Goal: Information Seeking & Learning: Learn about a topic

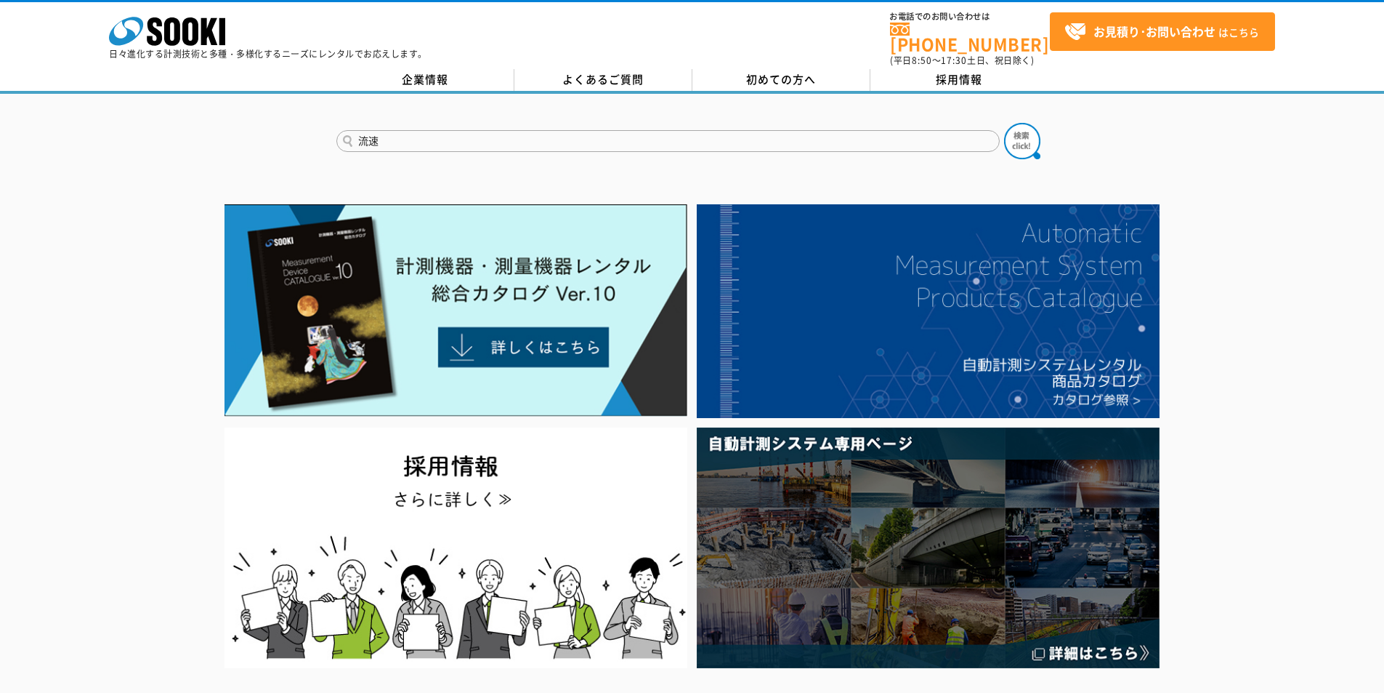
type input "流速"
click at [1004, 123] on button at bounding box center [1022, 141] width 36 height 36
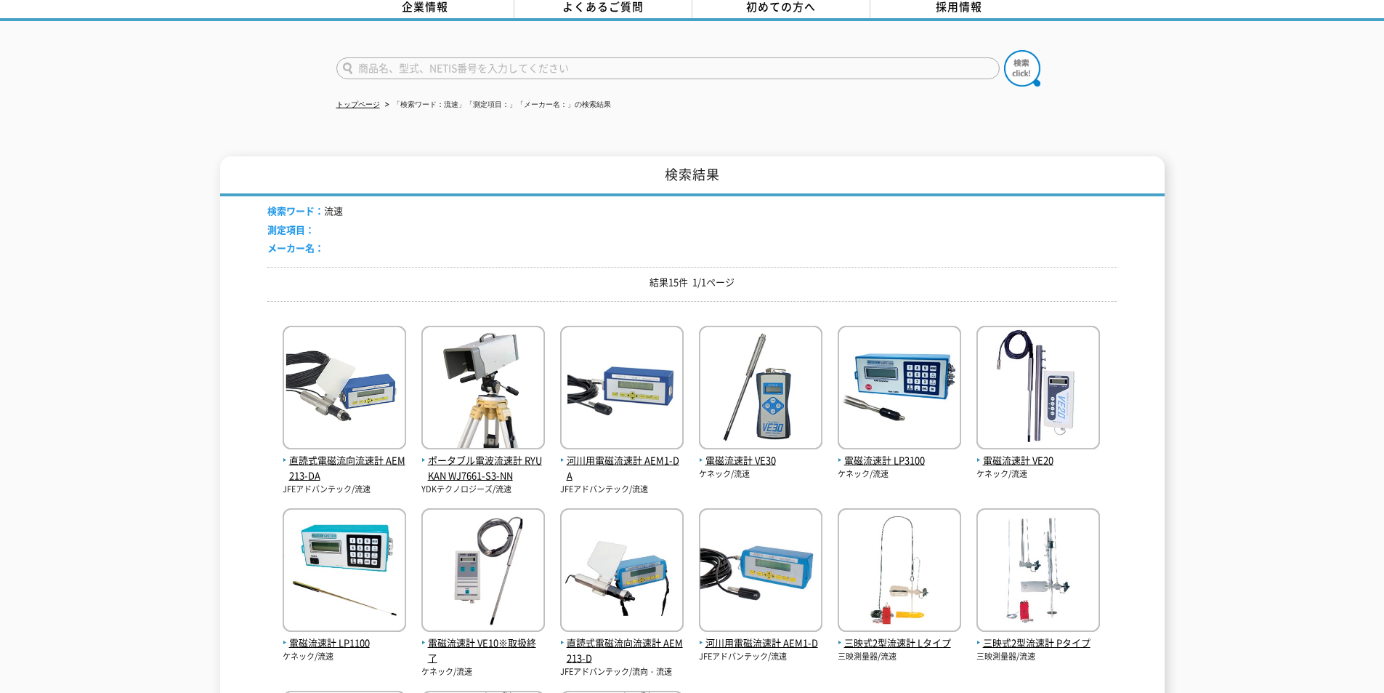
scroll to position [145, 0]
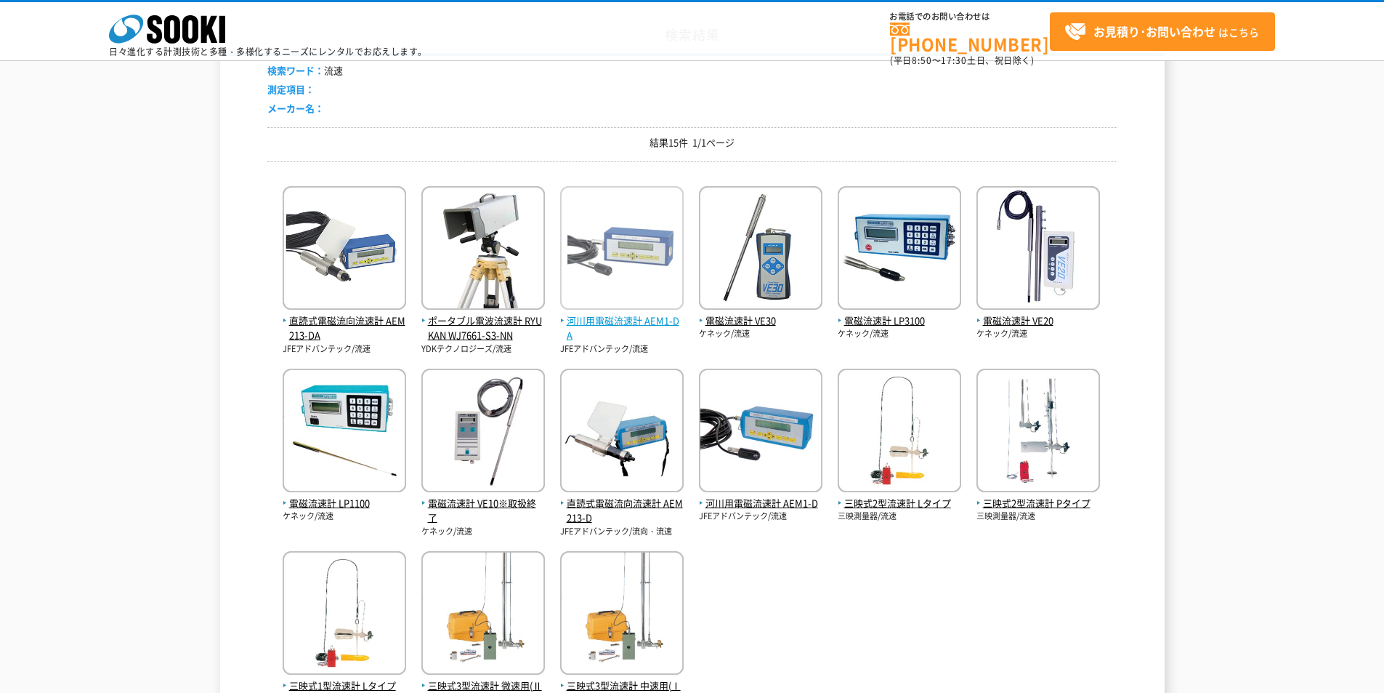
click at [665, 318] on span "河川用電磁流速計 AEM1-DA" at bounding box center [622, 328] width 124 height 31
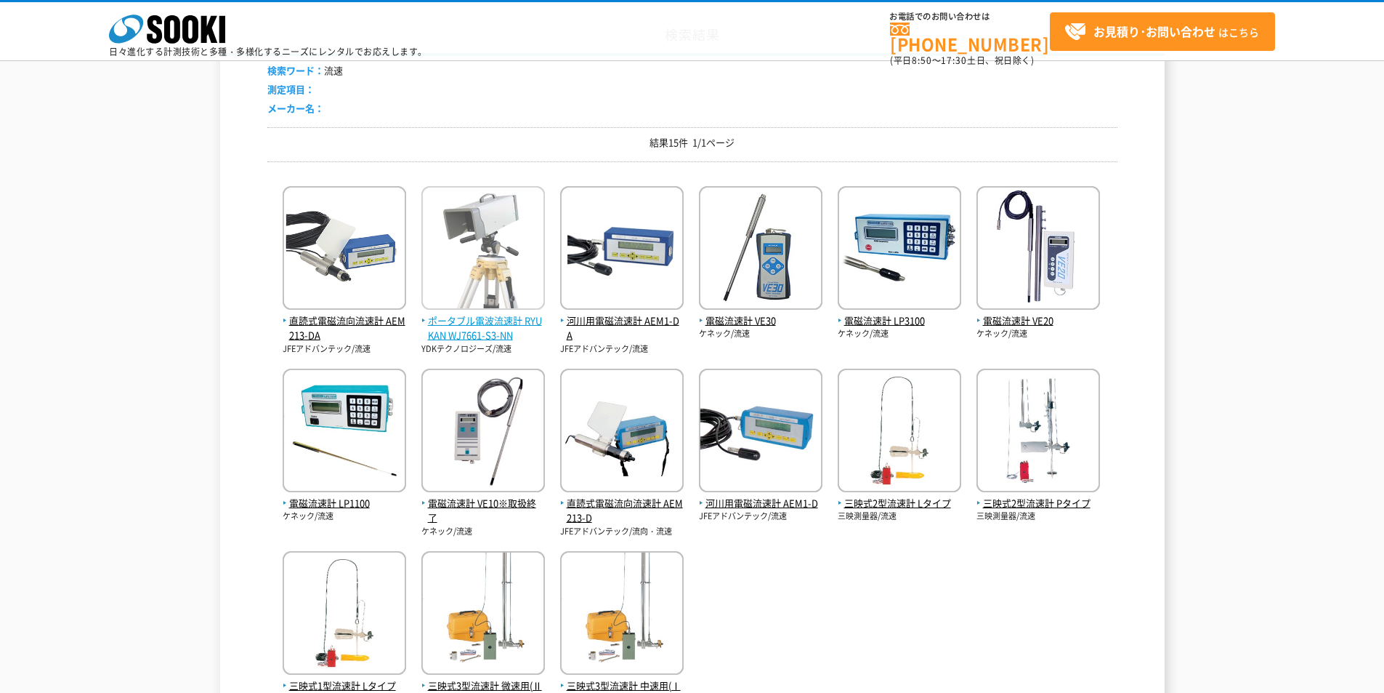
click at [482, 320] on span "ポータブル電波流速計 RYUKAN WJ7661-S3-NN" at bounding box center [483, 328] width 124 height 31
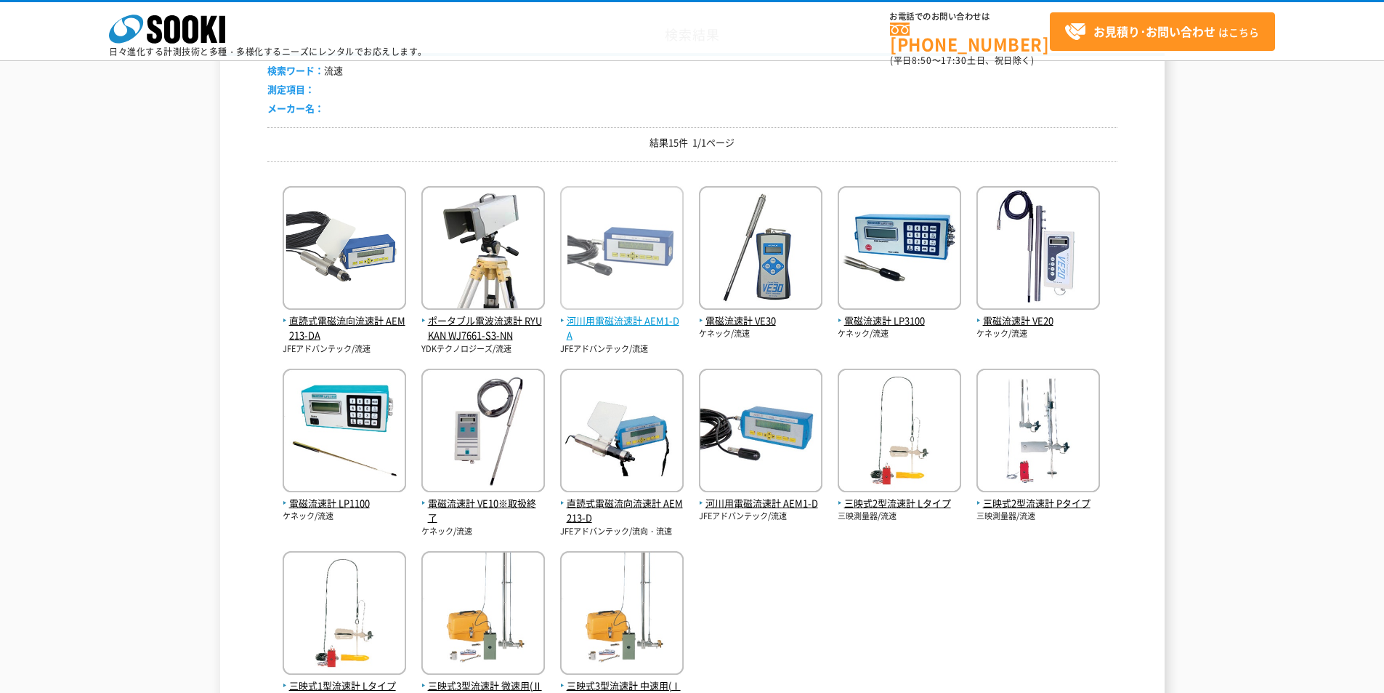
click at [623, 323] on span "河川用電磁流速計 AEM1-DA" at bounding box center [622, 328] width 124 height 31
click at [634, 323] on span "河川用電磁流速計 AEM1-DA" at bounding box center [622, 328] width 124 height 31
click at [631, 282] on img at bounding box center [622, 249] width 124 height 127
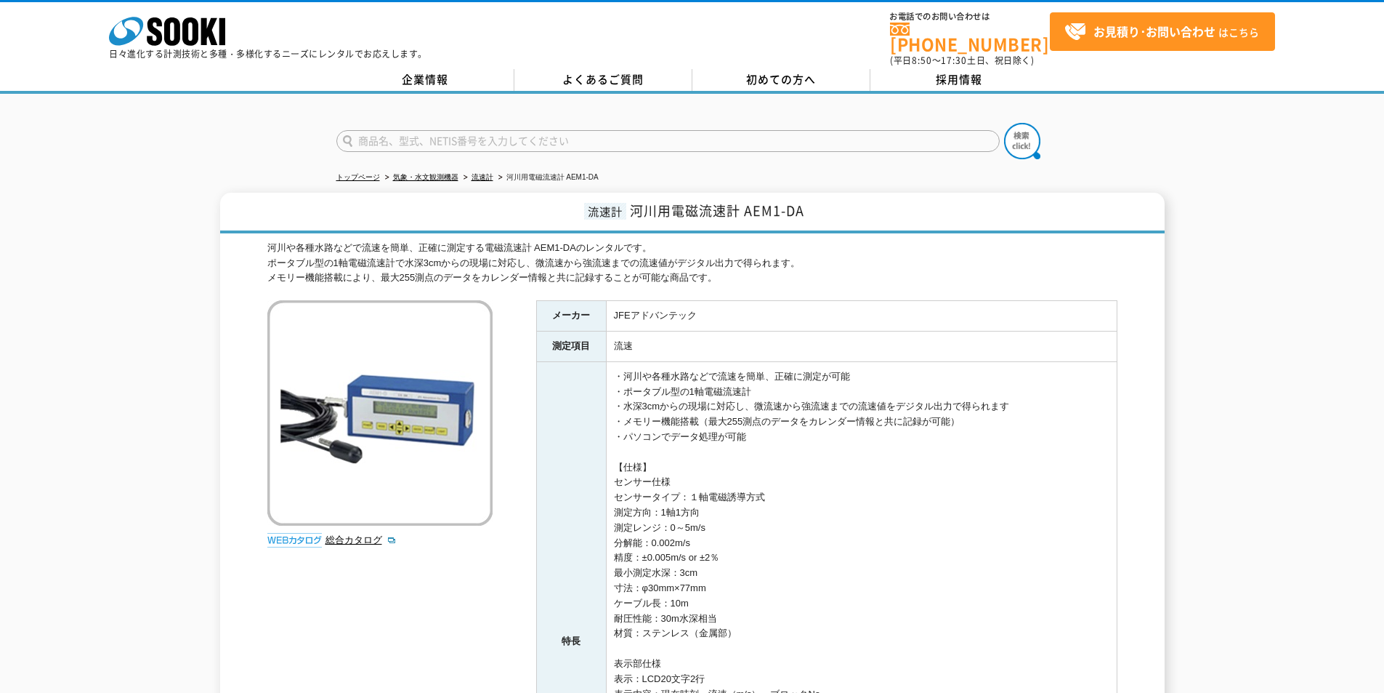
scroll to position [73, 0]
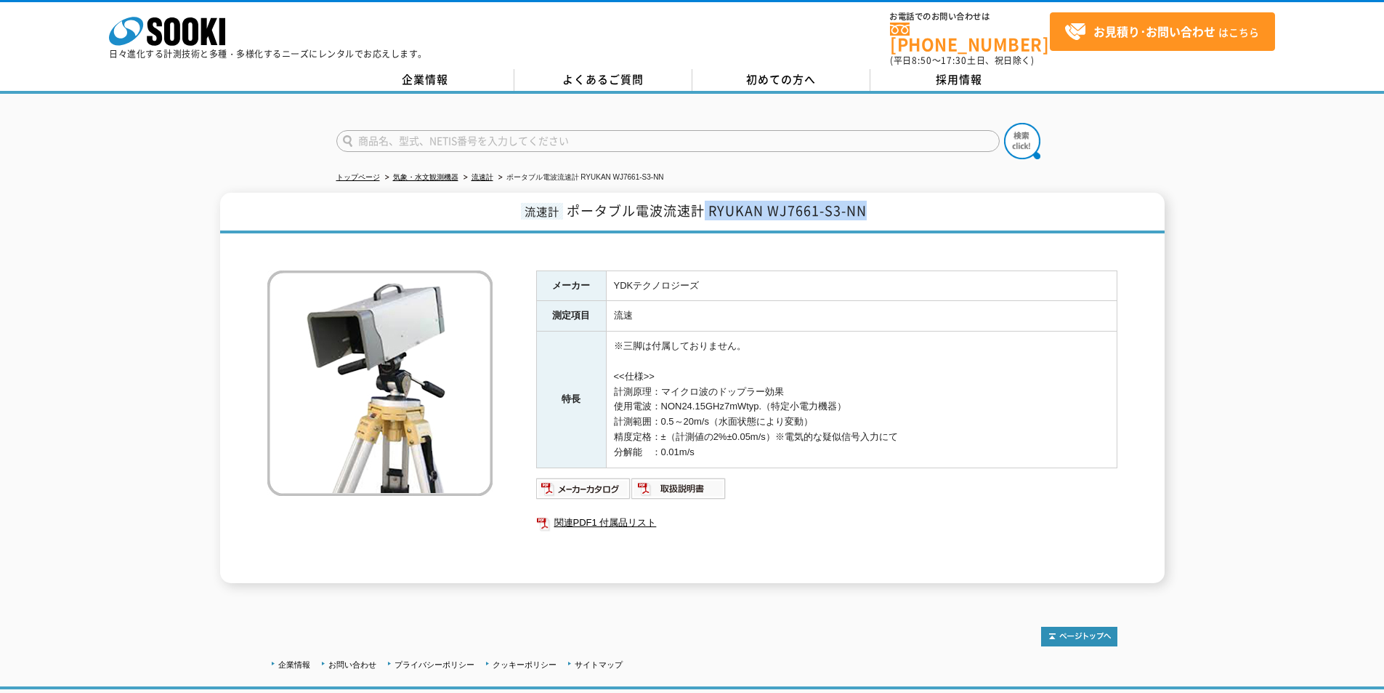
drag, startPoint x: 706, startPoint y: 203, endPoint x: 870, endPoint y: 201, distance: 163.5
click at [870, 201] on h1 "流速計 ポータブル電波流速計 RYUKAN WJ7661-S3-NN" at bounding box center [692, 213] width 945 height 41
copy span "RYUKAN WJ7661-S3-NN"
click at [727, 301] on td "流速" at bounding box center [861, 316] width 511 height 31
click at [666, 201] on span "ポータブル電波流速計 RYUKAN WJ7661-S3-NN" at bounding box center [717, 211] width 300 height 20
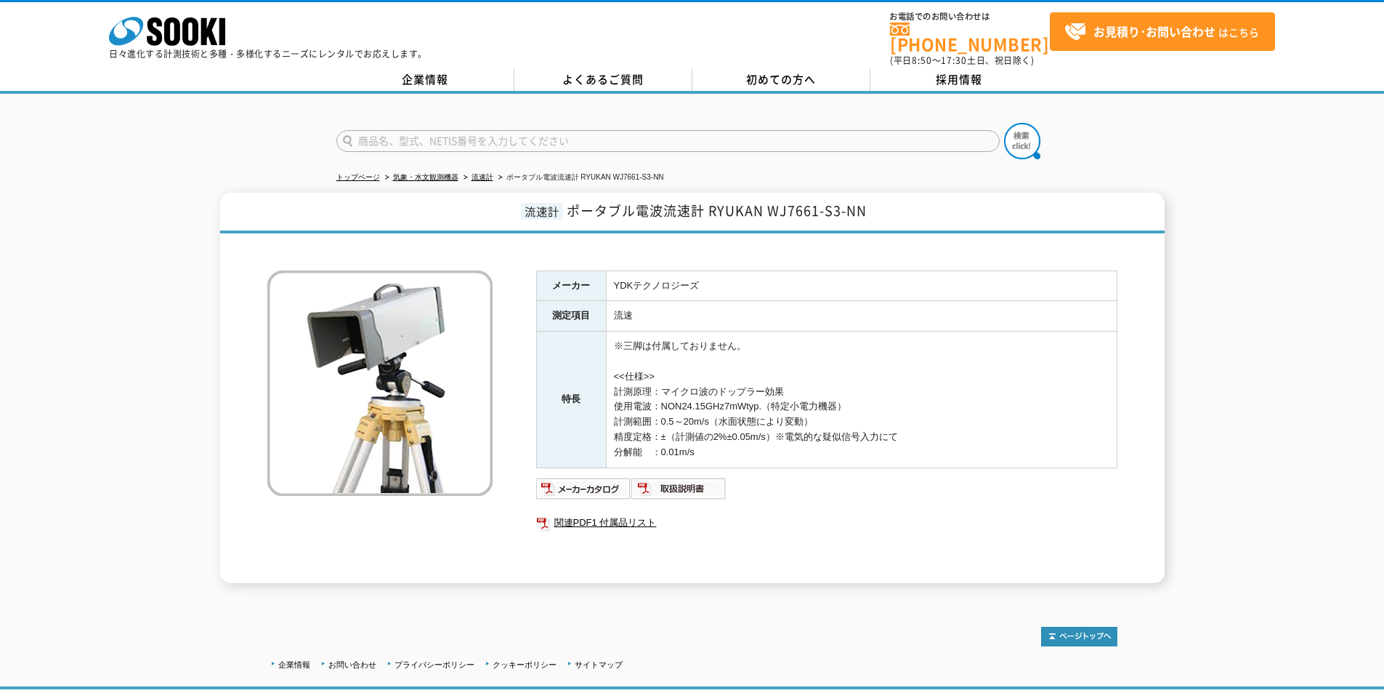
click at [751, 201] on span "ポータブル電波流速計 RYUKAN WJ7661-S3-NN" at bounding box center [717, 211] width 300 height 20
drag, startPoint x: 711, startPoint y: 201, endPoint x: 863, endPoint y: 201, distance: 152.6
click at [863, 201] on span "ポータブル電波流速計 RYUKAN WJ7661-S3-NN" at bounding box center [717, 211] width 300 height 20
copy span "RYUKAN WJ7661-S3-NN"
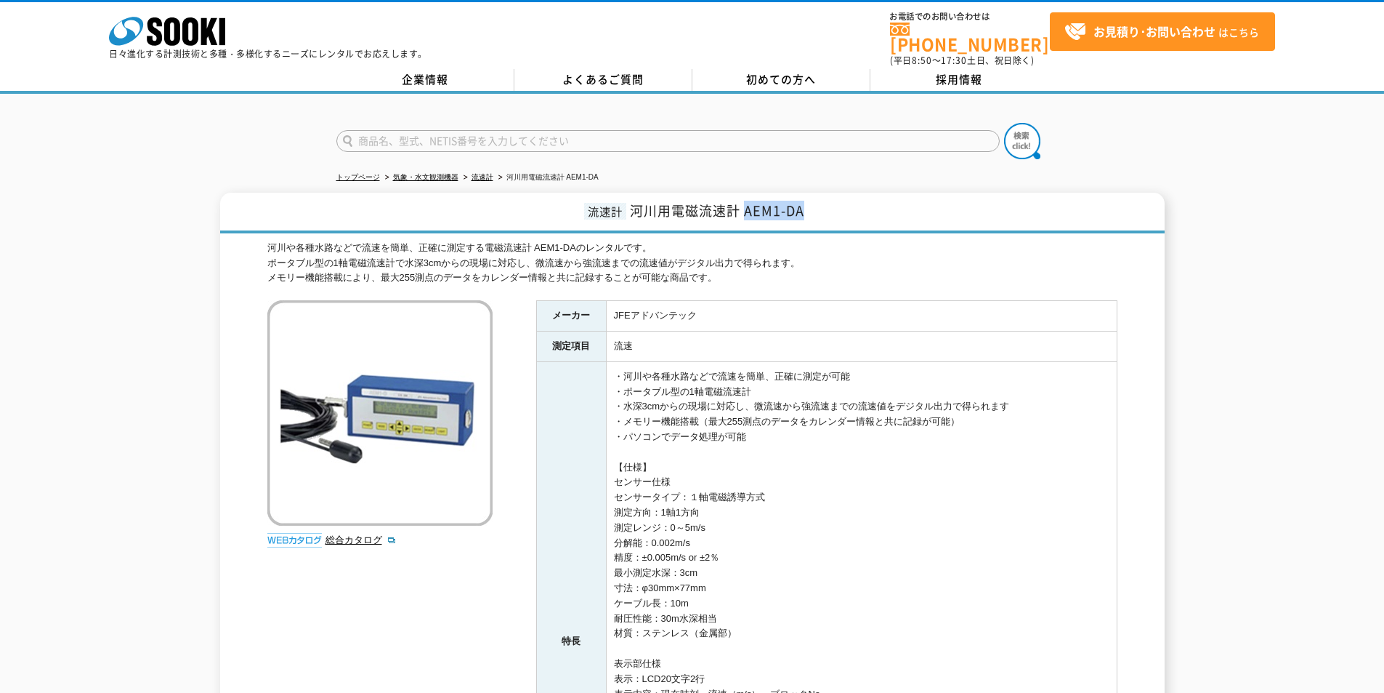
drag, startPoint x: 747, startPoint y: 201, endPoint x: 801, endPoint y: 201, distance: 53.8
click at [801, 201] on span "河川用電磁流速計 AEM1-DA" at bounding box center [717, 211] width 174 height 20
copy span "AEM1-DA"
